Goal: Information Seeking & Learning: Learn about a topic

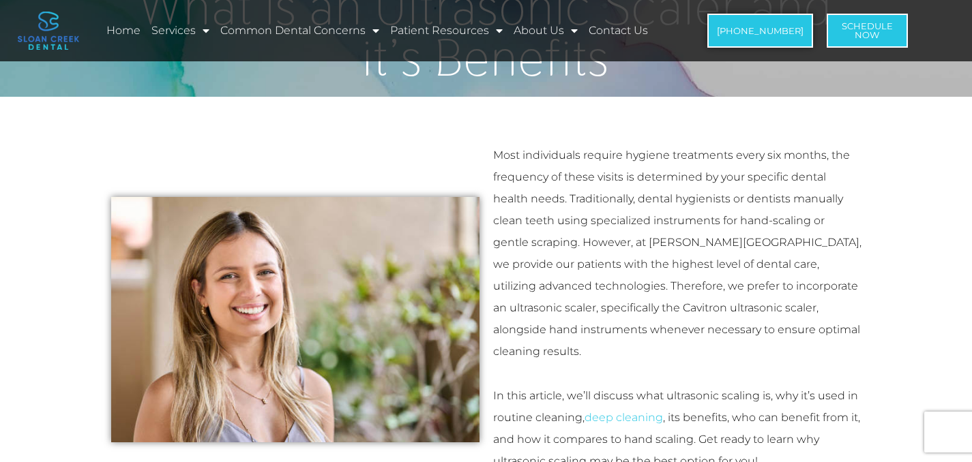
scroll to position [133, 0]
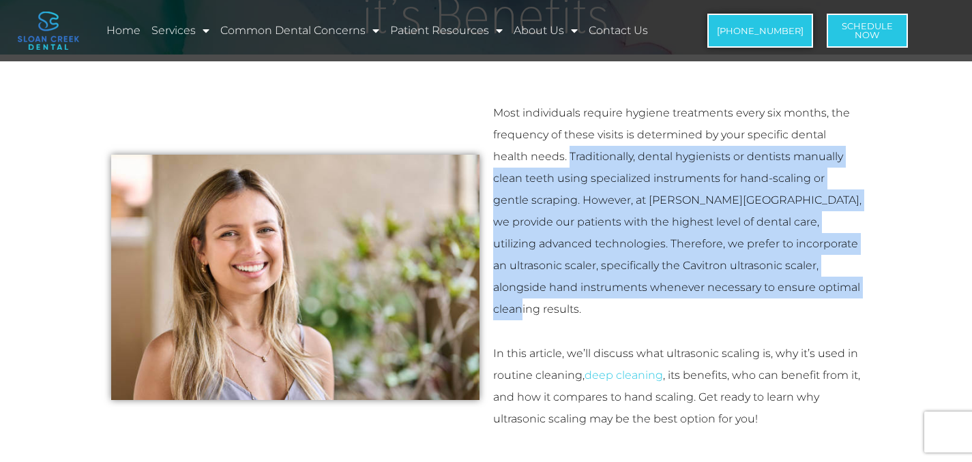
drag, startPoint x: 532, startPoint y: 154, endPoint x: 903, endPoint y: 284, distance: 393.2
copy p "Traditionally, dental hygienists or dentists manually clean teeth using special…"
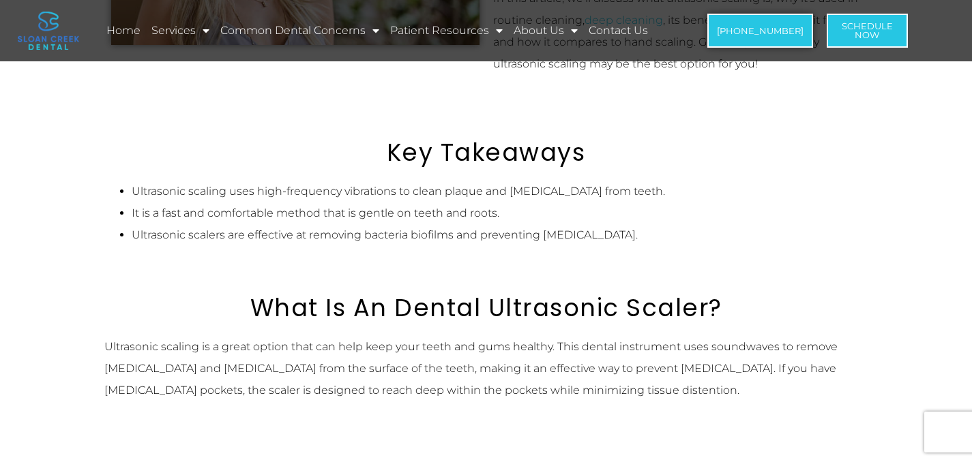
scroll to position [657, 0]
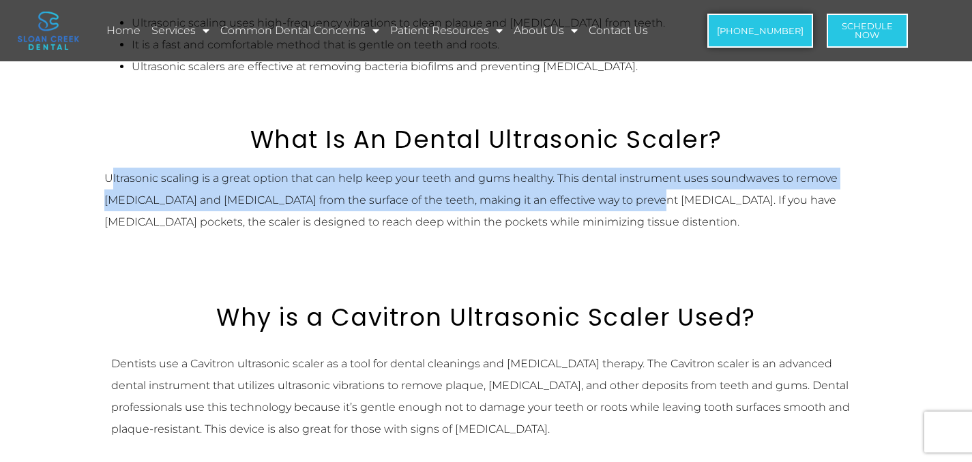
drag, startPoint x: 109, startPoint y: 158, endPoint x: 642, endPoint y: 188, distance: 533.5
click at [642, 188] on p "Ultrasonic scaling is a great option that can help keep your teeth and gums hea…" at bounding box center [486, 200] width 764 height 65
click at [631, 179] on p "Ultrasonic scaling is a great option that can help keep your teeth and gums hea…" at bounding box center [486, 200] width 764 height 65
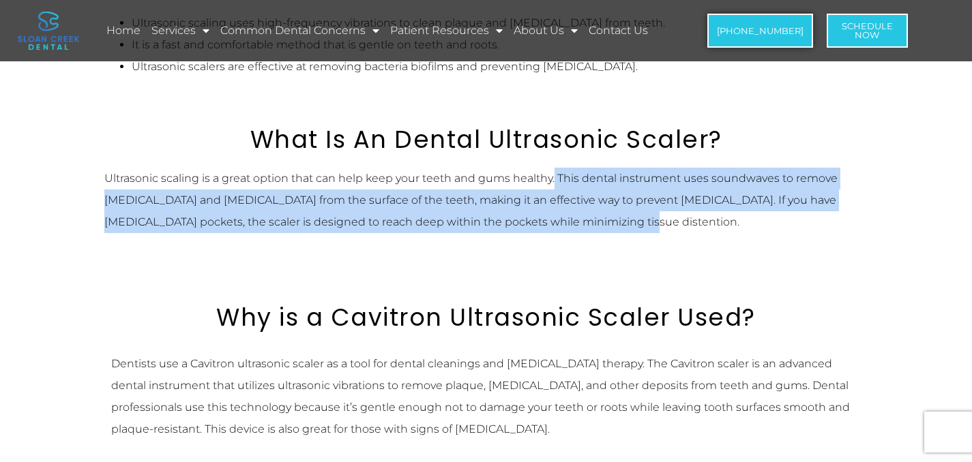
drag, startPoint x: 553, startPoint y: 158, endPoint x: 694, endPoint y: 205, distance: 149.0
click at [694, 205] on p "Ultrasonic scaling is a great option that can help keep your teeth and gums hea…" at bounding box center [486, 200] width 764 height 65
copy p "This dental instrument uses soundwaves to remove [MEDICAL_DATA] and [MEDICAL_DA…"
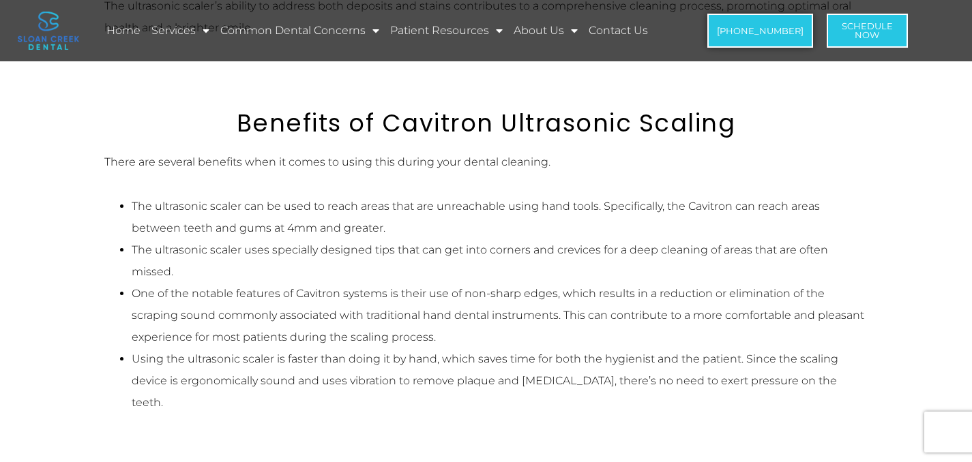
scroll to position [1296, 0]
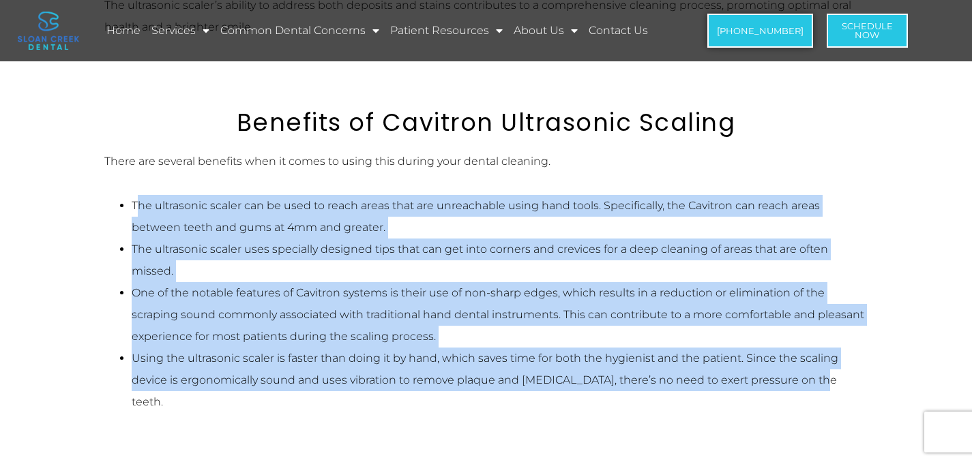
drag, startPoint x: 135, startPoint y: 161, endPoint x: 895, endPoint y: 340, distance: 781.1
click at [895, 340] on section "Most individuals require hygiene treatments every six months, the frequency of …" at bounding box center [486, 43] width 972 height 2302
copy ul "he ultrasonic scaler can be used to reach areas that are unreachable using hand…"
